Goal: Information Seeking & Learning: Understand process/instructions

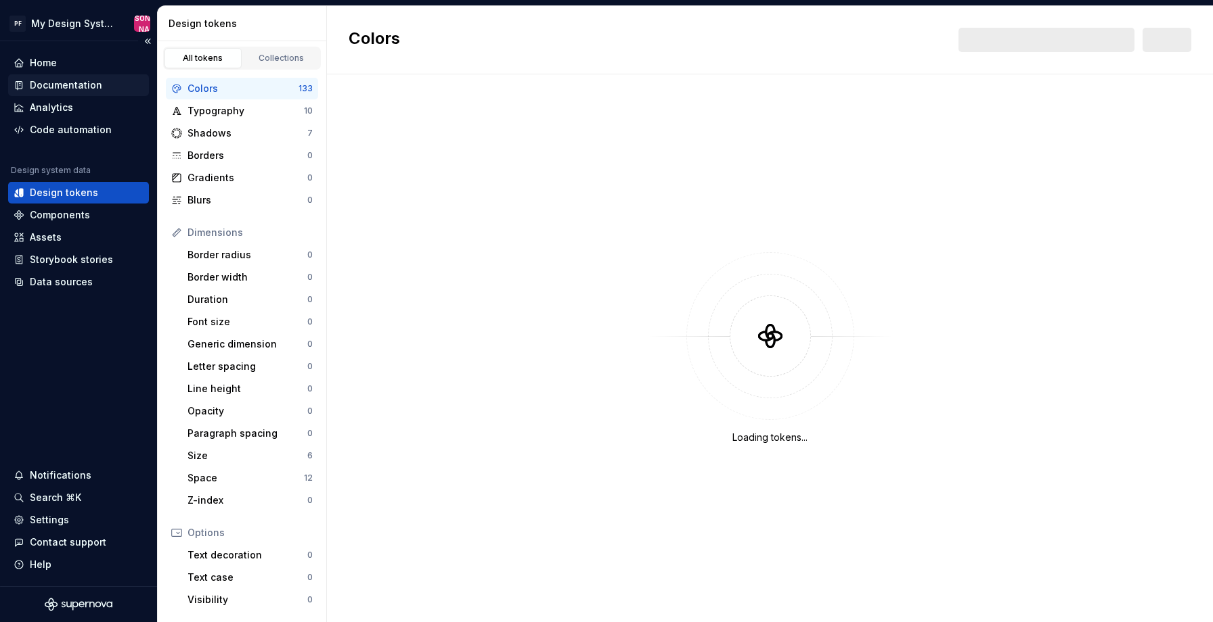
click at [73, 81] on div "Documentation" at bounding box center [66, 85] width 72 height 14
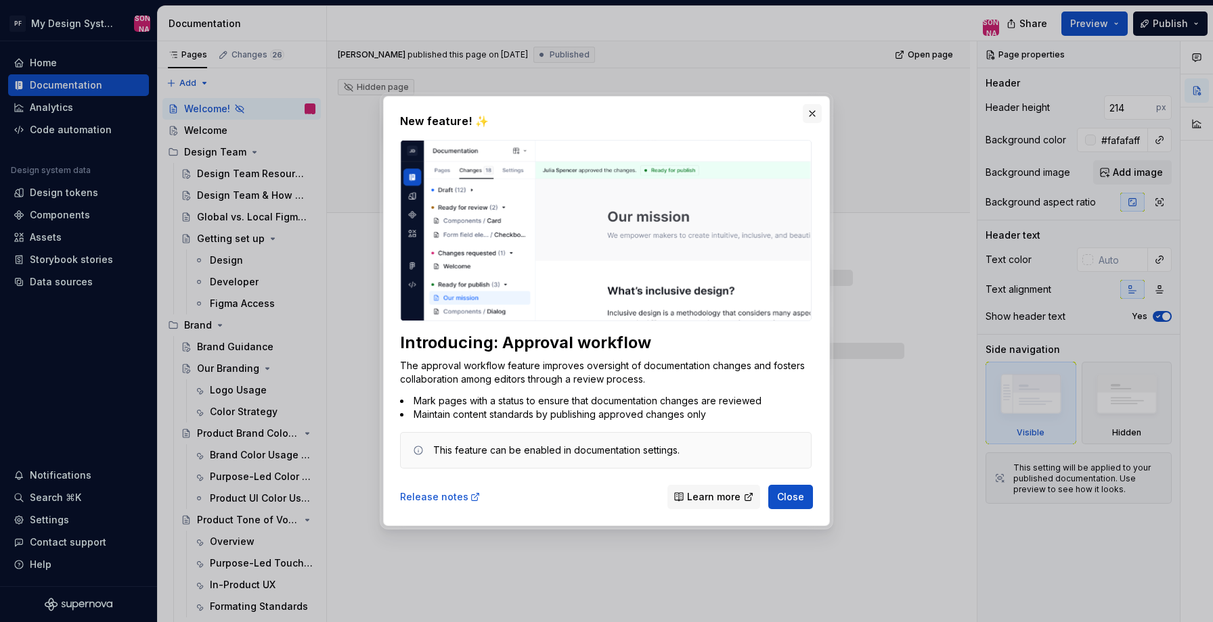
click at [810, 112] on button "button" at bounding box center [811, 113] width 19 height 19
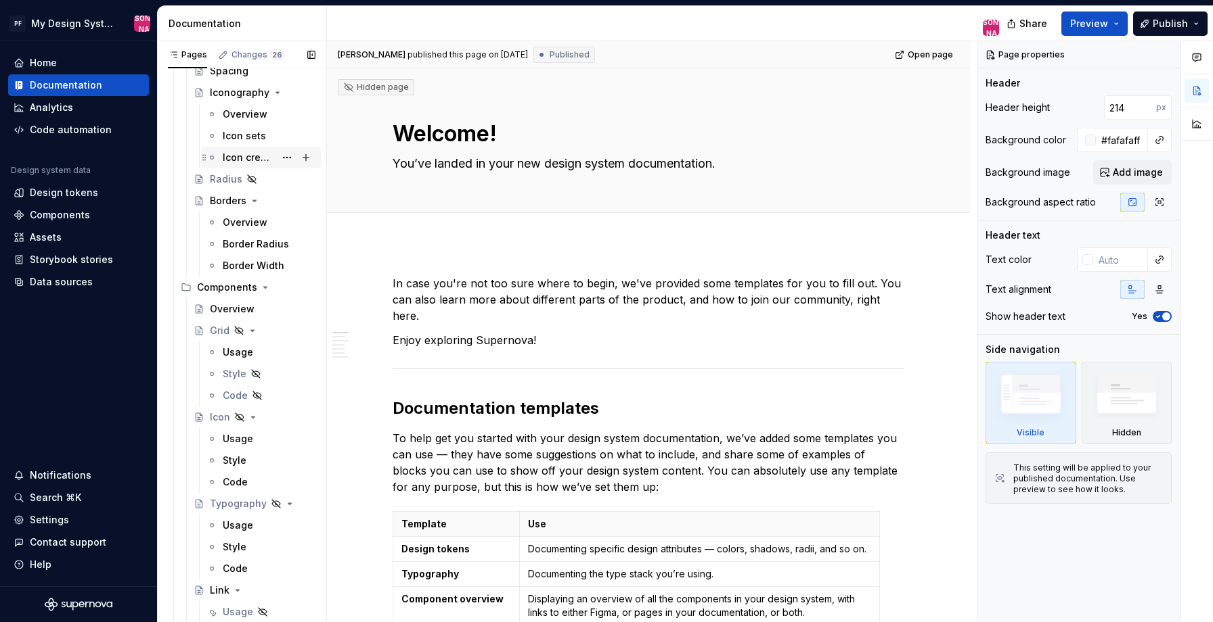
scroll to position [1403, 0]
click at [246, 432] on div "Usage" at bounding box center [238, 439] width 30 height 14
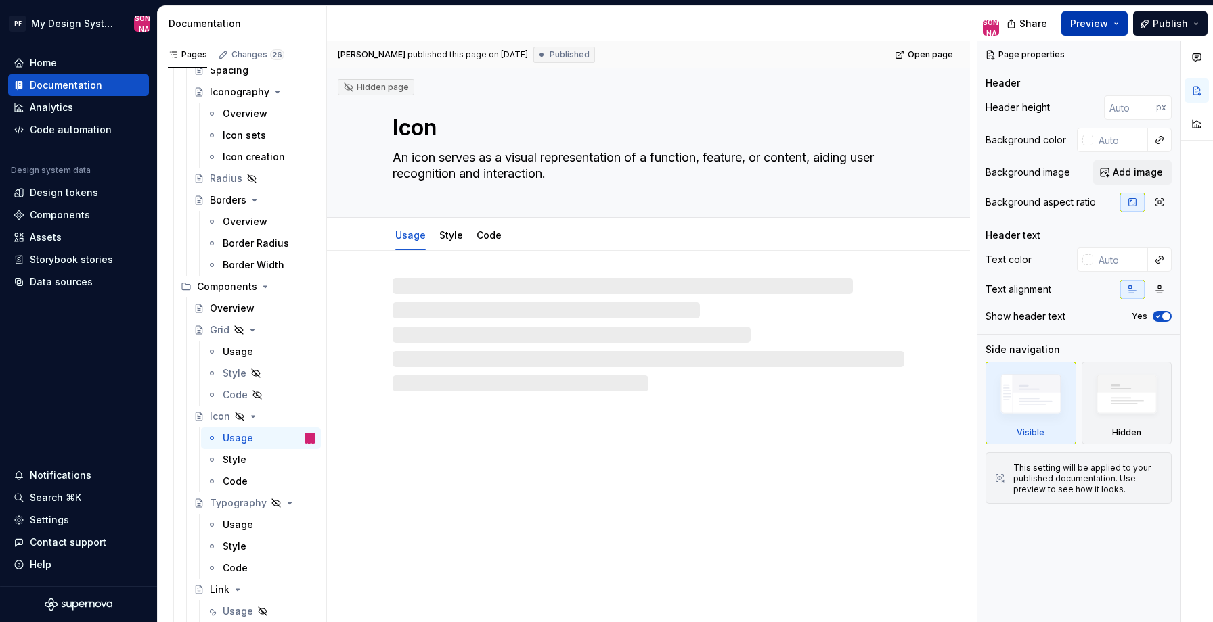
click at [1090, 17] on span "Preview" at bounding box center [1089, 24] width 38 height 14
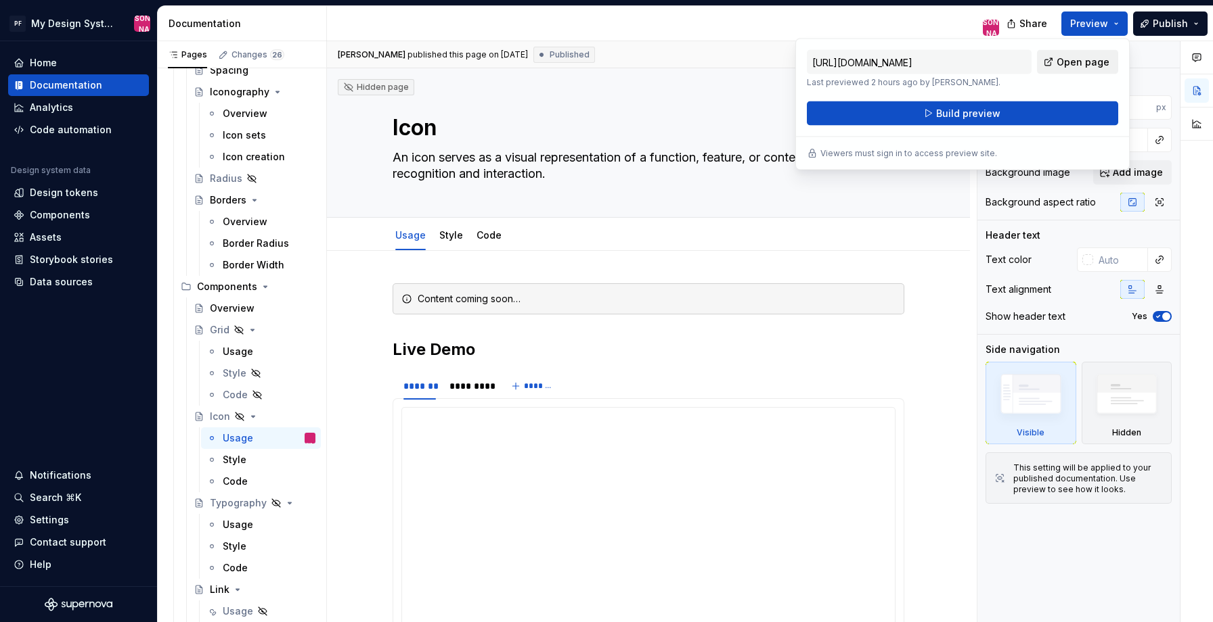
click at [1070, 62] on span "Open page" at bounding box center [1082, 62] width 53 height 14
type textarea "*"
